Goal: Task Accomplishment & Management: Use online tool/utility

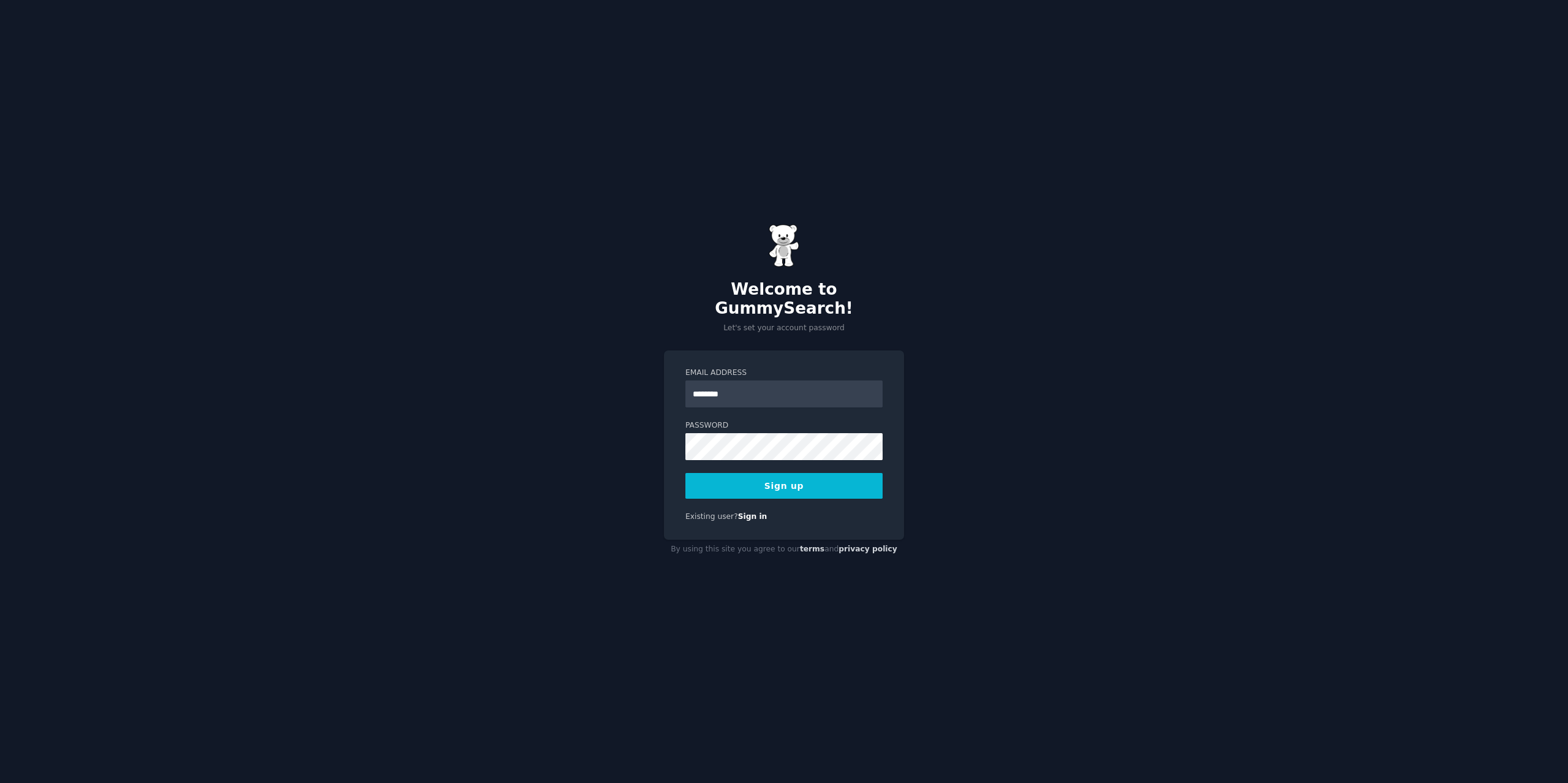
type input "**********"
click at [789, 473] on button "Sign up" at bounding box center [784, 486] width 197 height 26
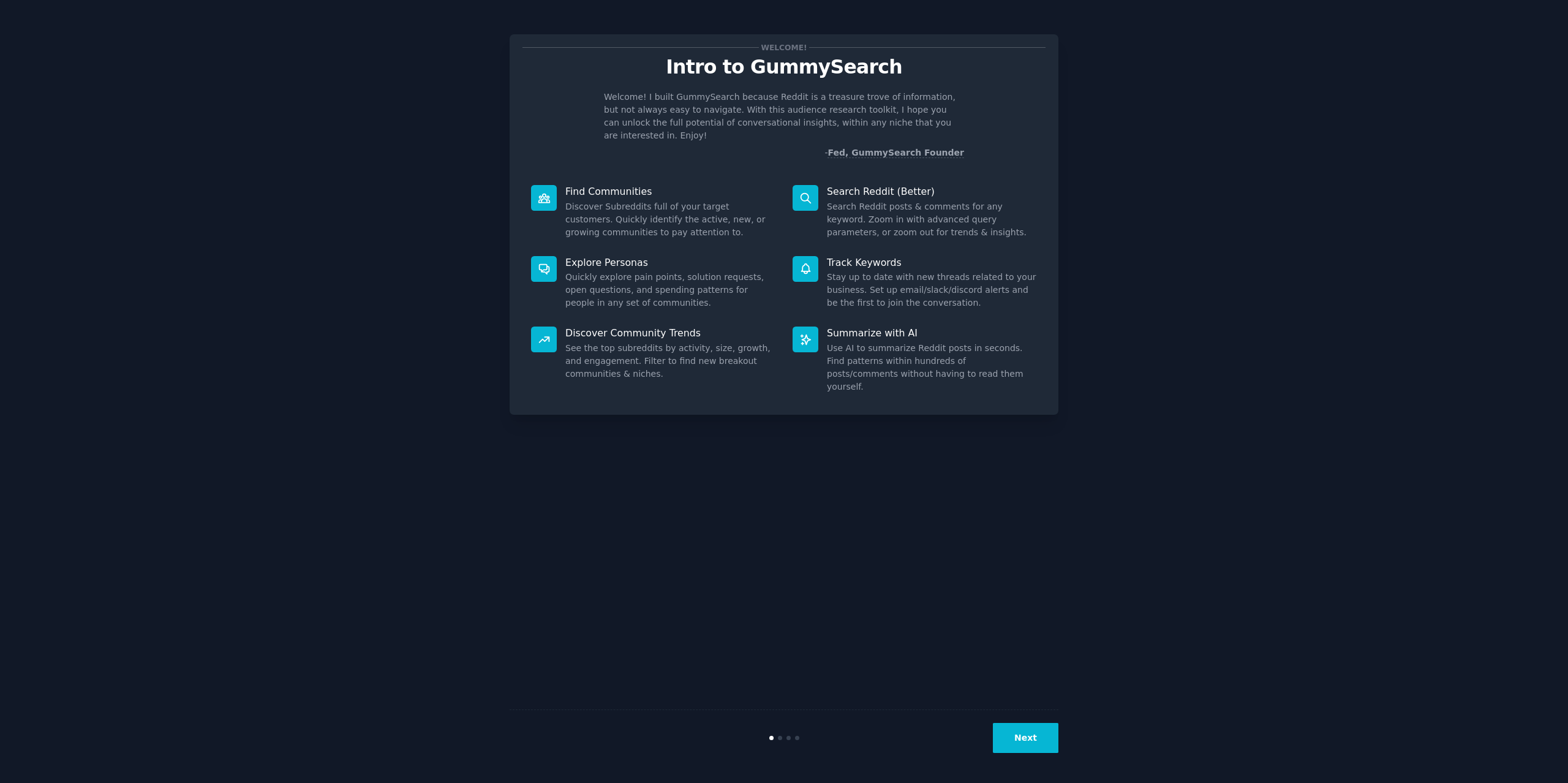
click at [1021, 736] on button "Next" at bounding box center [1026, 737] width 66 height 30
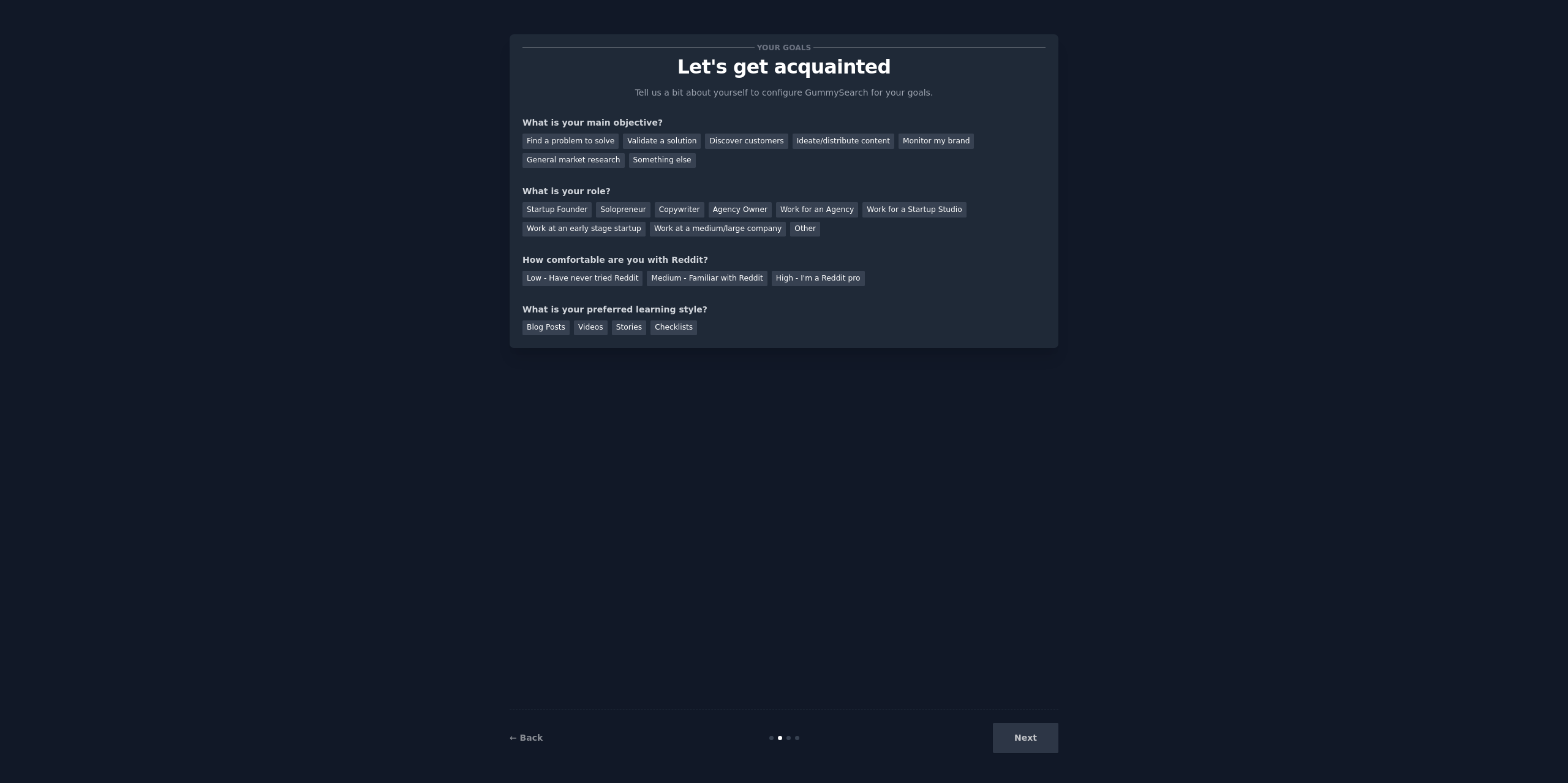
click at [1021, 736] on div "Next" at bounding box center [966, 737] width 183 height 30
click at [1039, 733] on div "Next" at bounding box center [966, 737] width 183 height 30
click at [1030, 736] on div "Next" at bounding box center [966, 737] width 183 height 30
drag, startPoint x: 1030, startPoint y: 736, endPoint x: 957, endPoint y: 703, distance: 80.1
click at [1030, 736] on div "Next" at bounding box center [966, 737] width 183 height 30
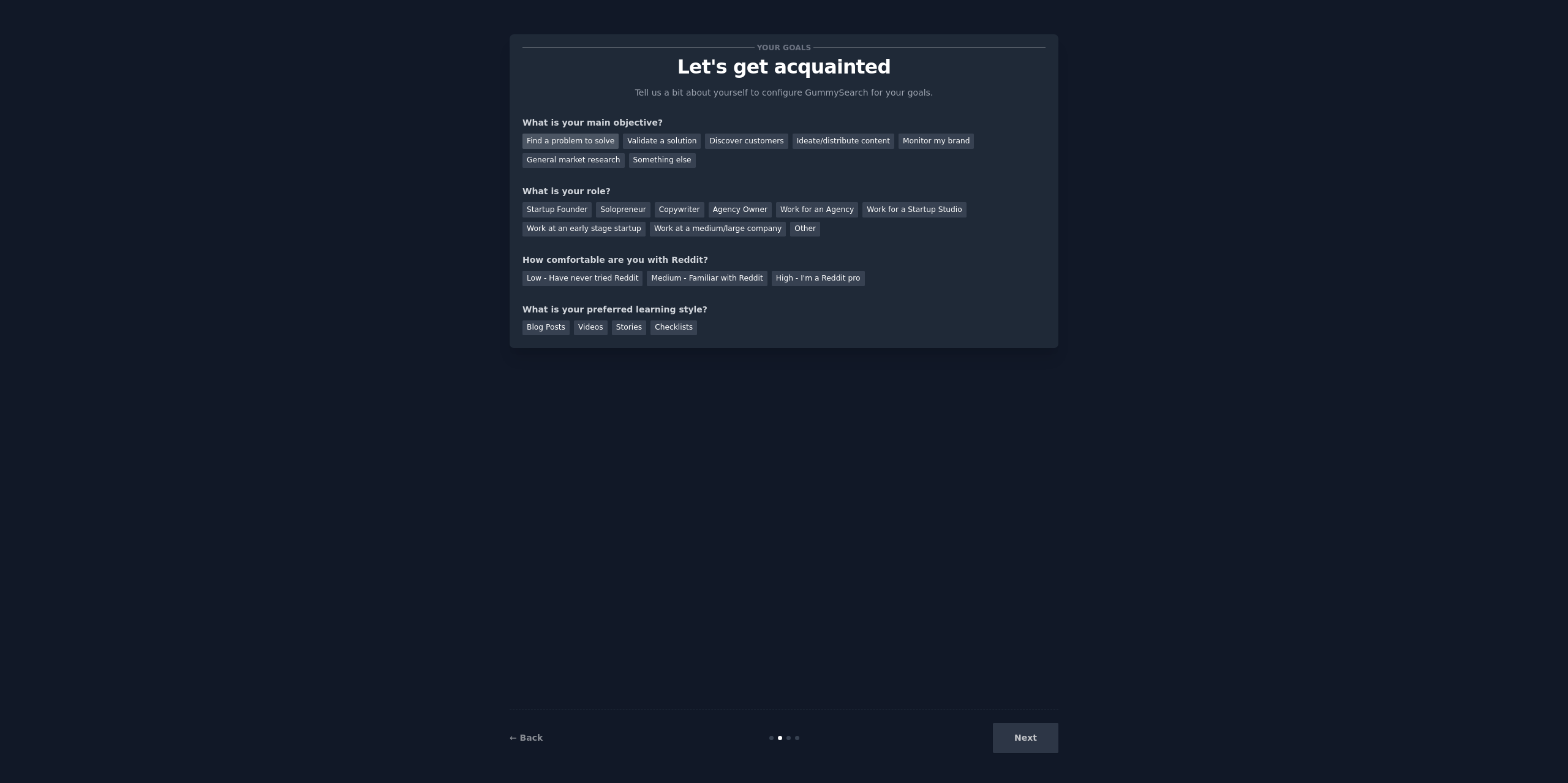
click at [584, 140] on div "Find a problem to solve" at bounding box center [571, 141] width 96 height 15
click at [547, 210] on div "Startup Founder" at bounding box center [557, 210] width 70 height 15
click at [678, 279] on div "Medium - Familiar with Reddit" at bounding box center [707, 278] width 120 height 15
click at [593, 327] on div "Videos" at bounding box center [590, 328] width 34 height 15
click at [1010, 740] on button "Next" at bounding box center [1026, 737] width 66 height 30
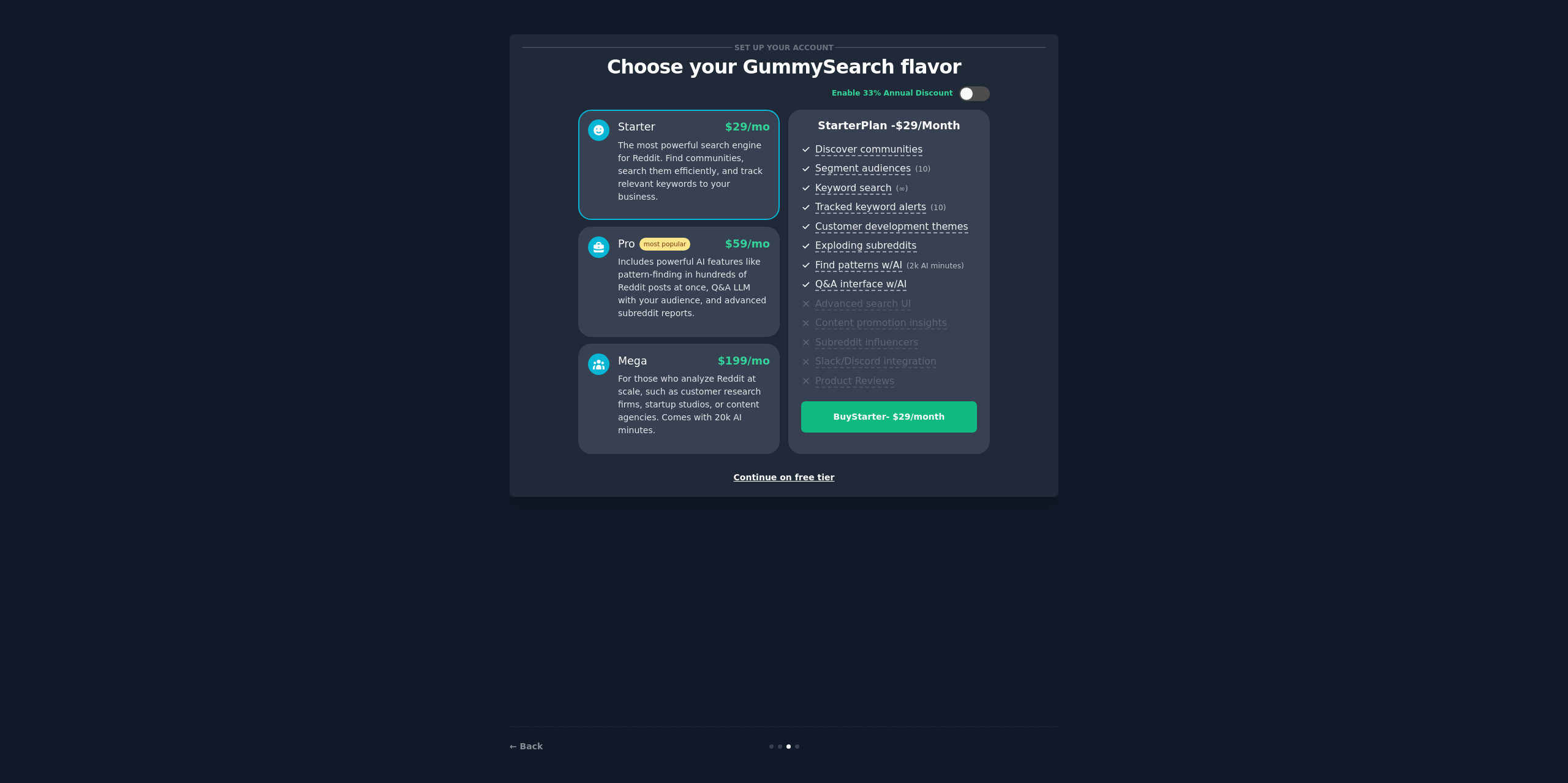
click at [804, 479] on div "Continue on free tier" at bounding box center [784, 477] width 523 height 13
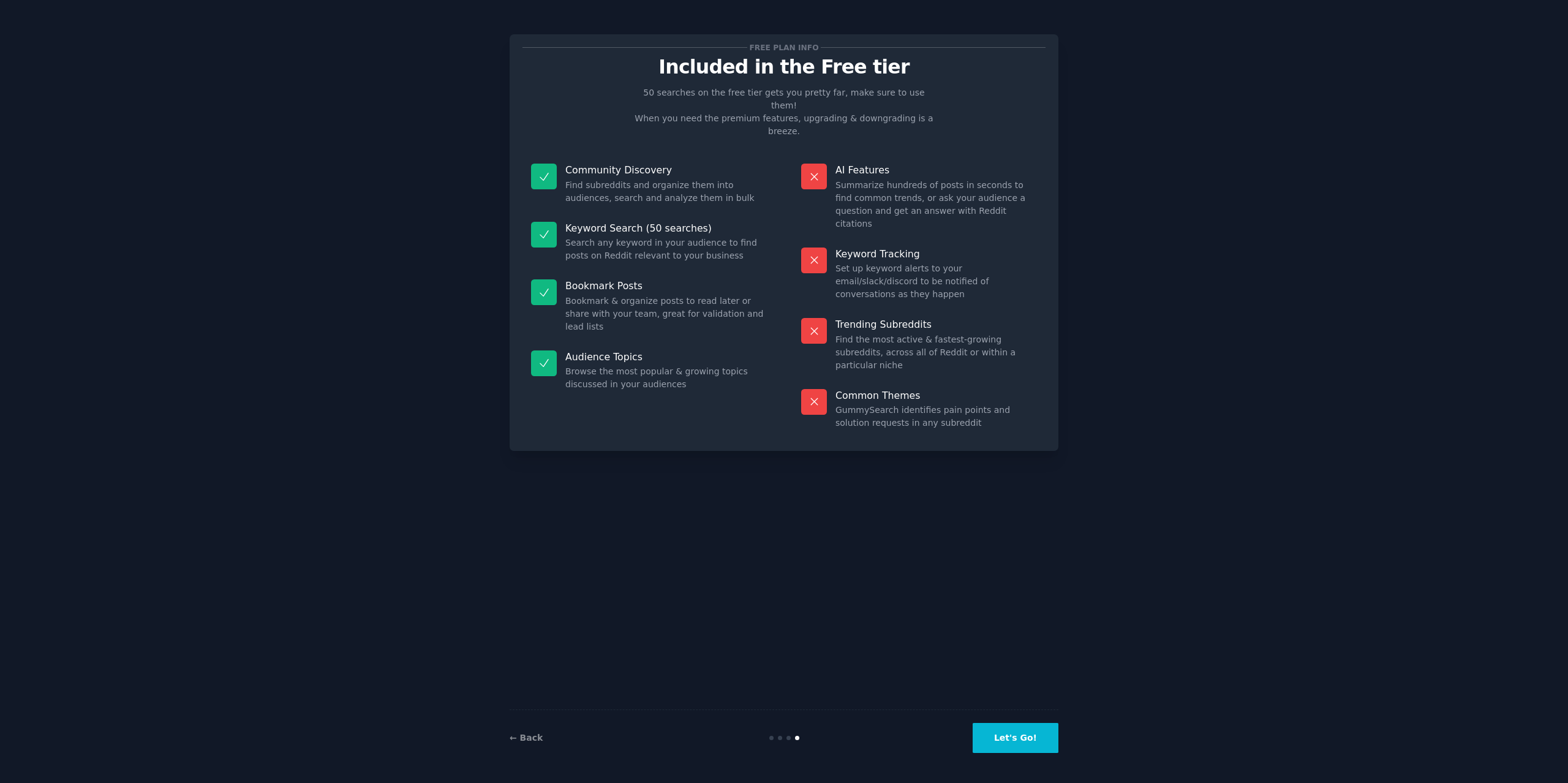
click at [1030, 733] on button "Let's Go!" at bounding box center [1016, 737] width 86 height 30
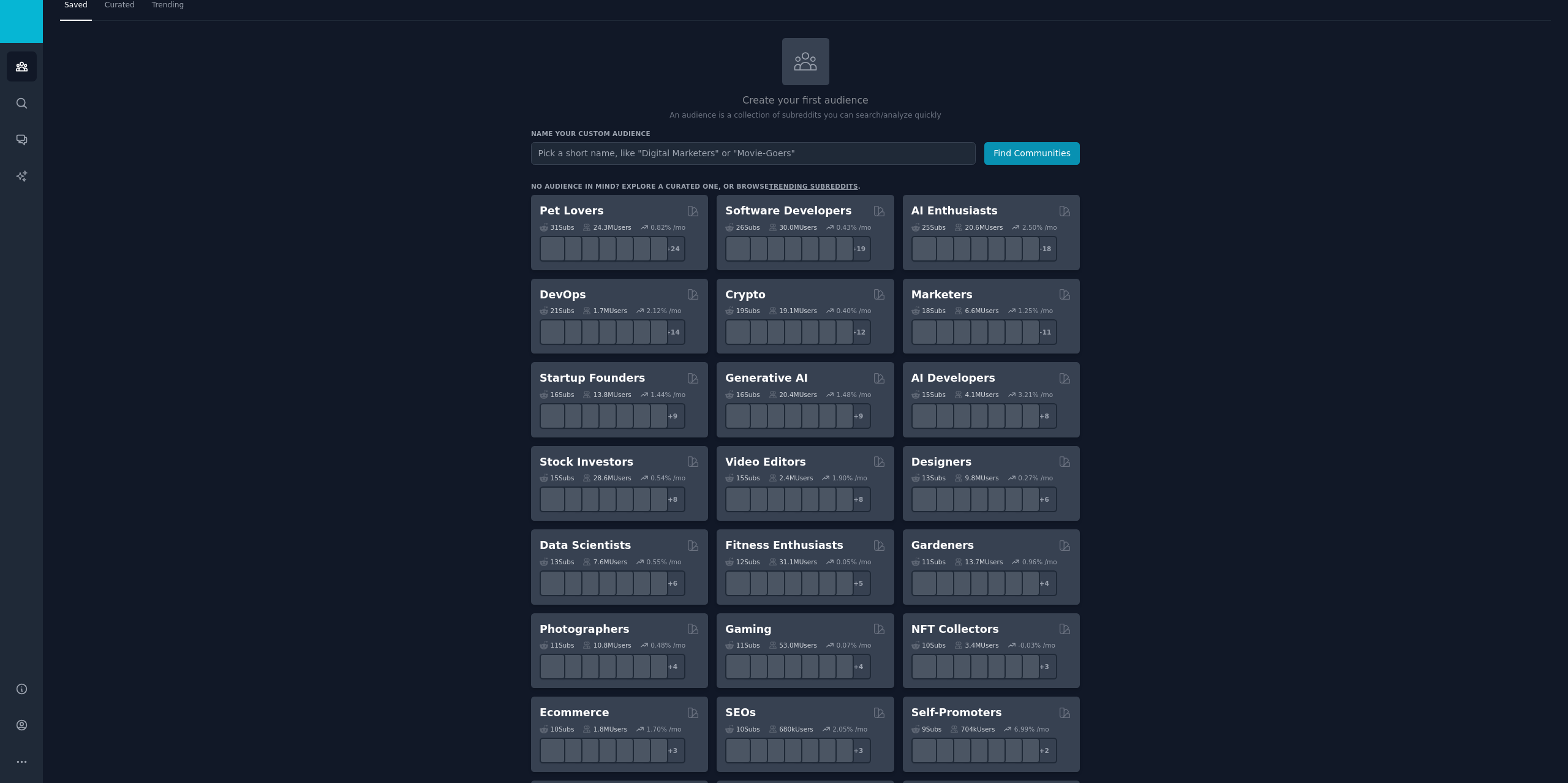
scroll to position [41, 0]
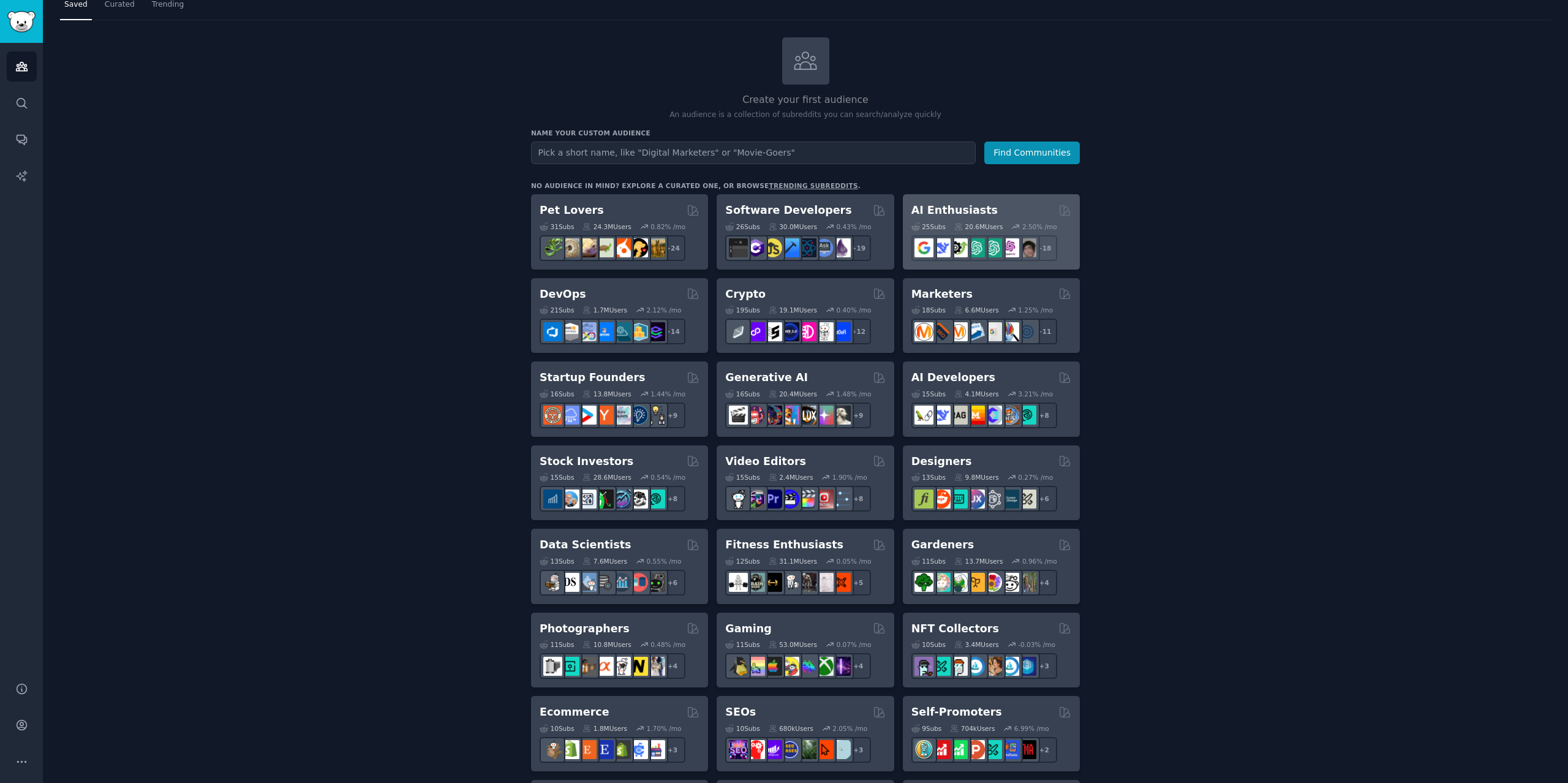
click at [955, 210] on h2 "AI Enthusiasts" at bounding box center [955, 210] width 86 height 15
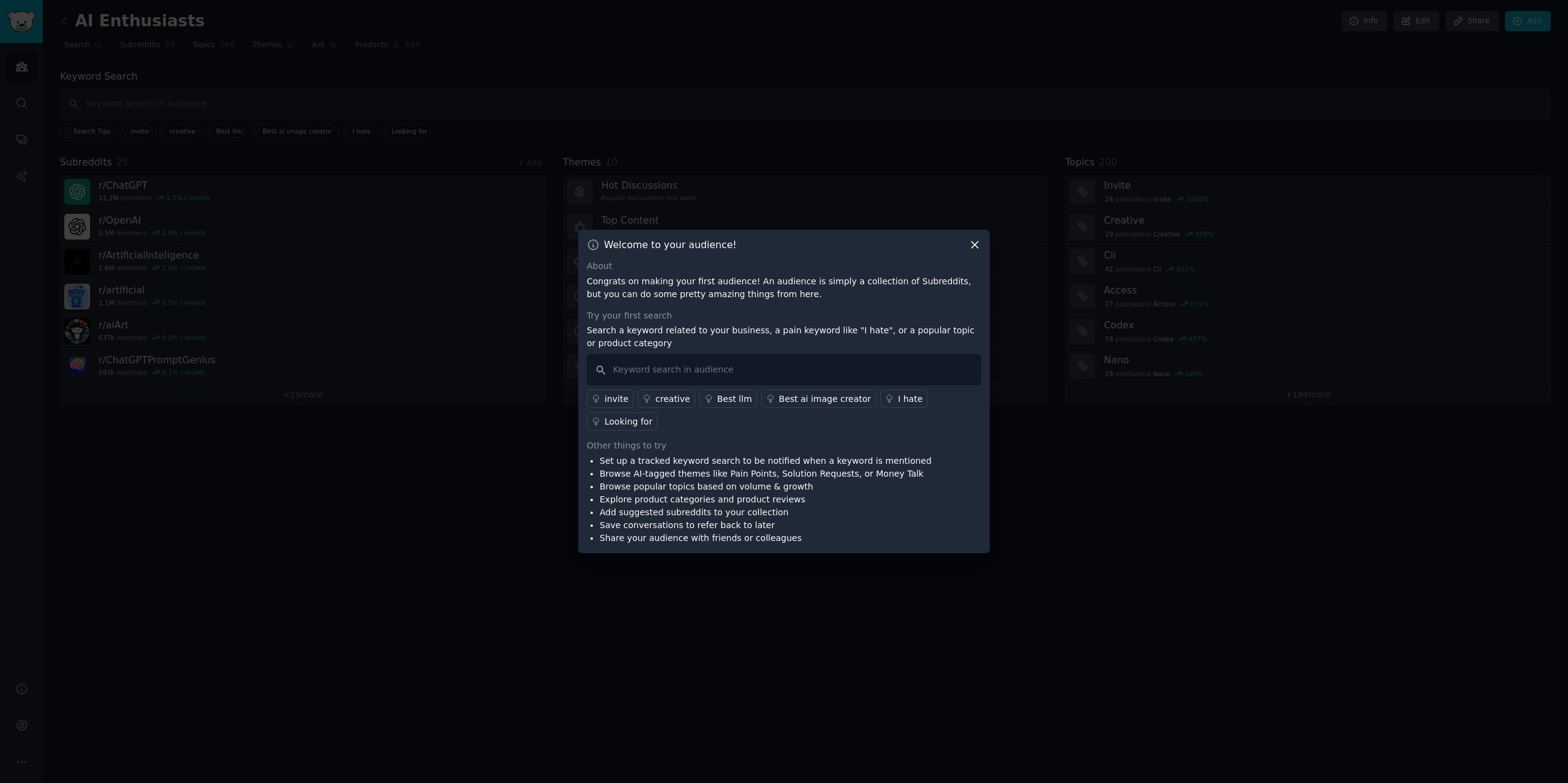
click at [971, 242] on icon at bounding box center [974, 245] width 13 height 13
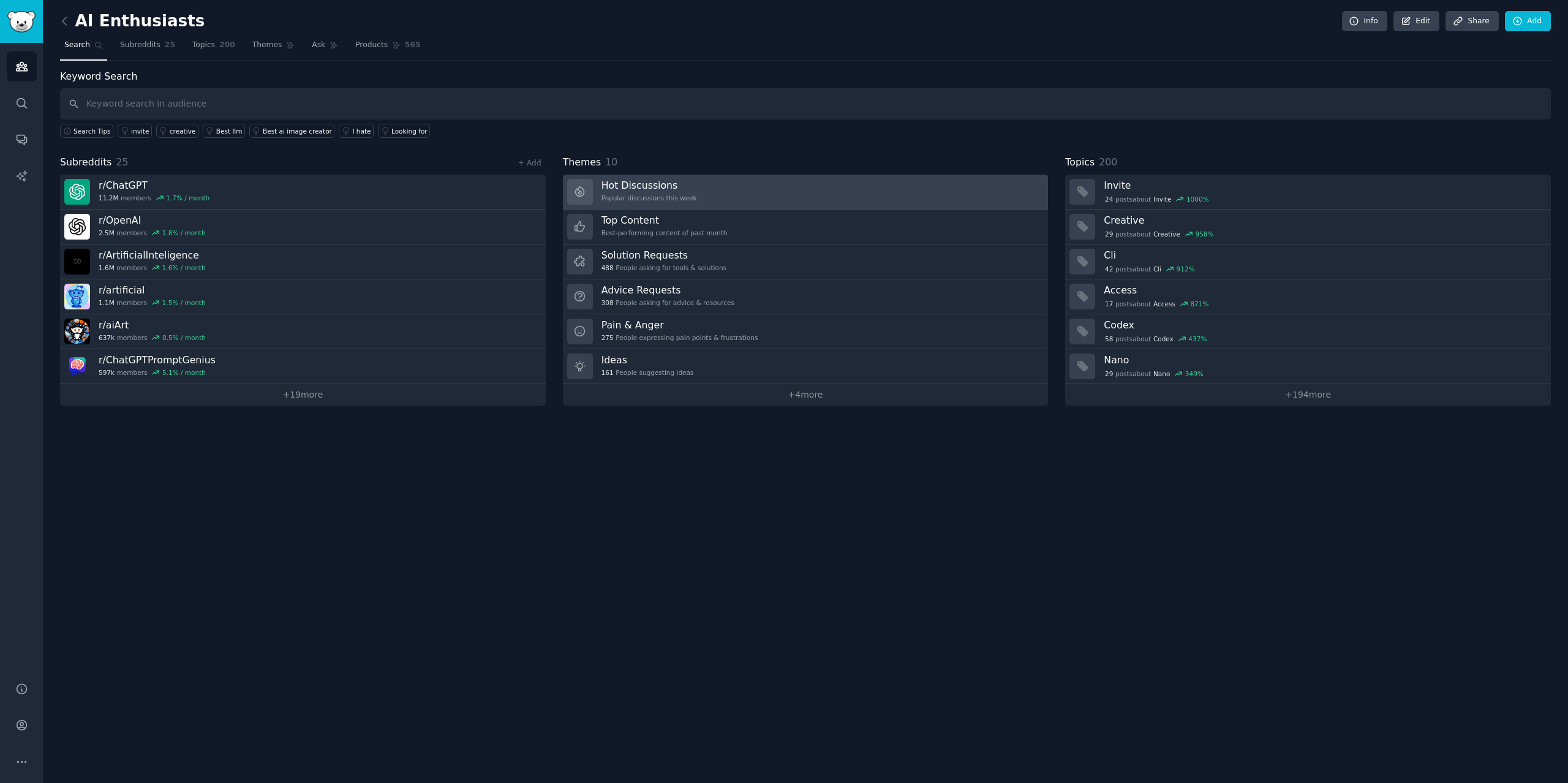
click at [757, 192] on link "Hot Discussions Popular discussions this week" at bounding box center [805, 192] width 486 height 35
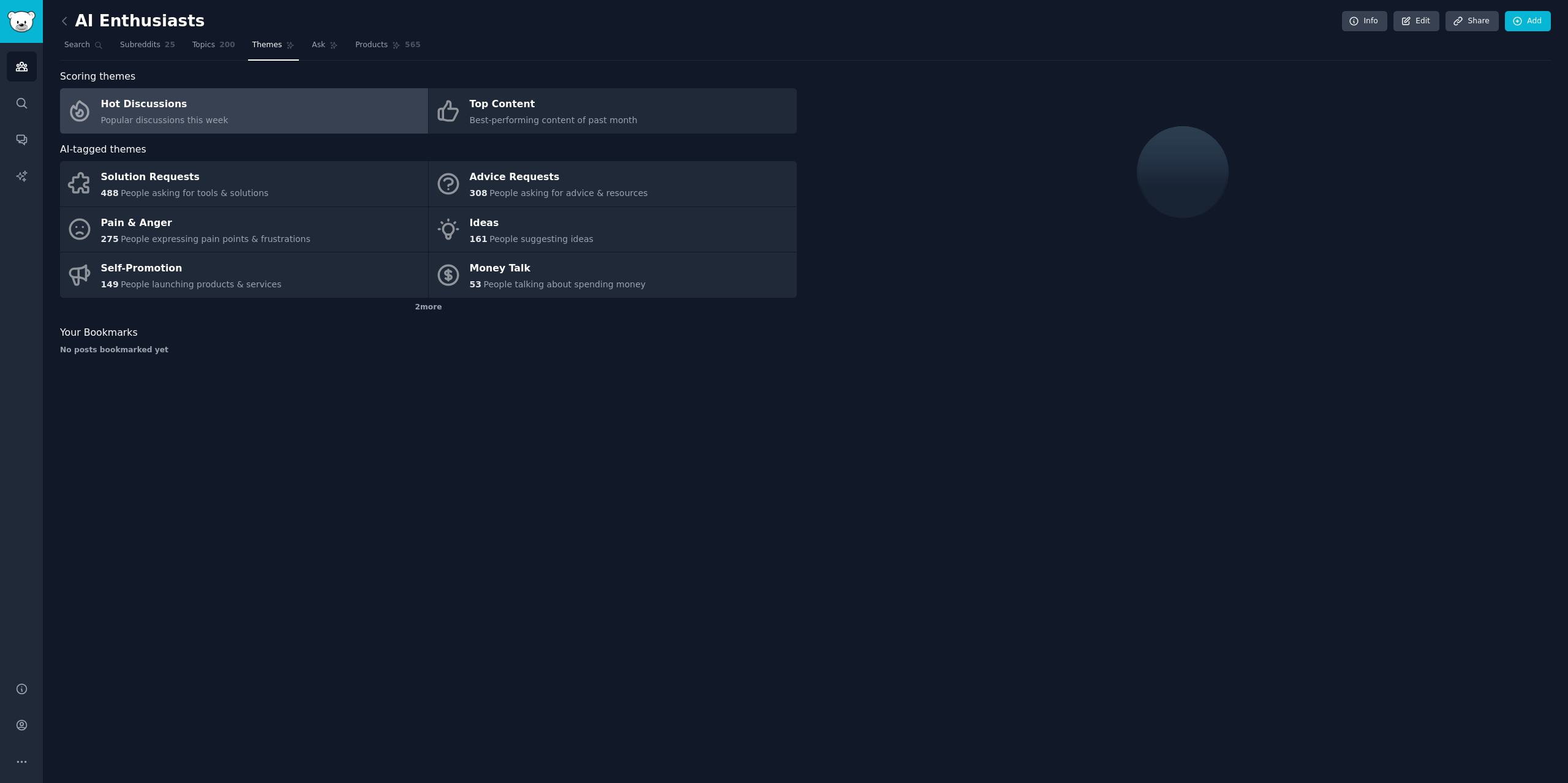
click at [220, 112] on link "Hot Discussions Popular discussions this week" at bounding box center [243, 110] width 368 height 45
